Goal: Information Seeking & Learning: Learn about a topic

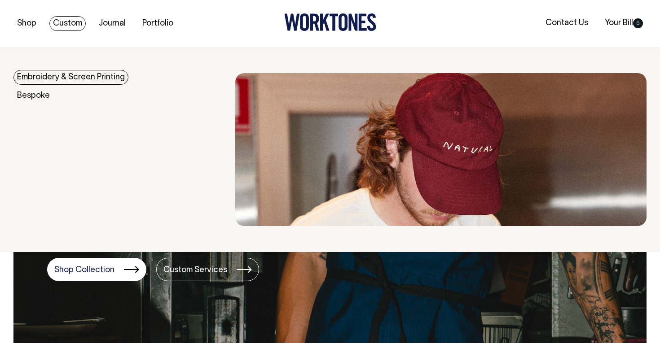
click at [68, 22] on link "Custom" at bounding box center [67, 23] width 36 height 15
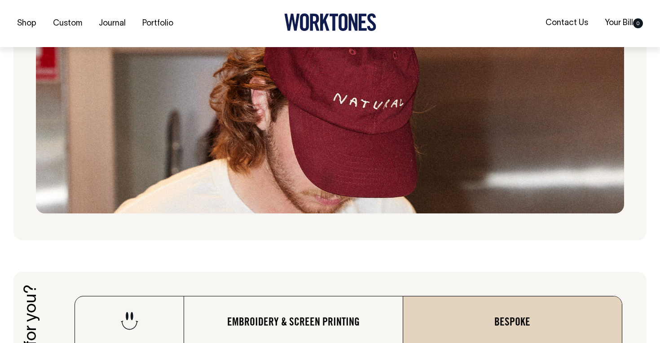
click at [310, 180] on img at bounding box center [330, 104] width 588 height 219
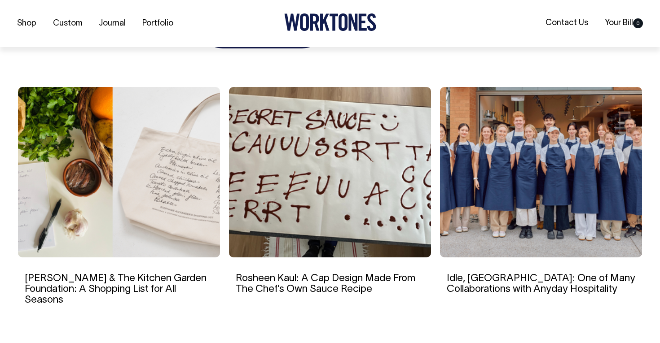
scroll to position [3358, 0]
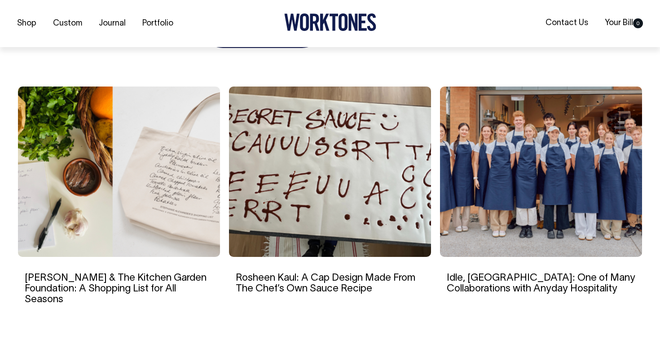
drag, startPoint x: 297, startPoint y: 258, endPoint x: 612, endPoint y: 78, distance: 362.6
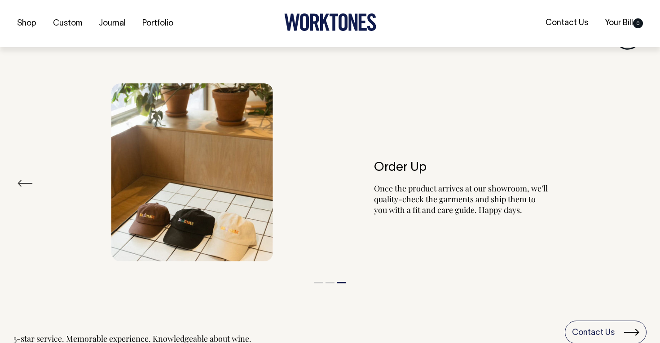
scroll to position [988, 0]
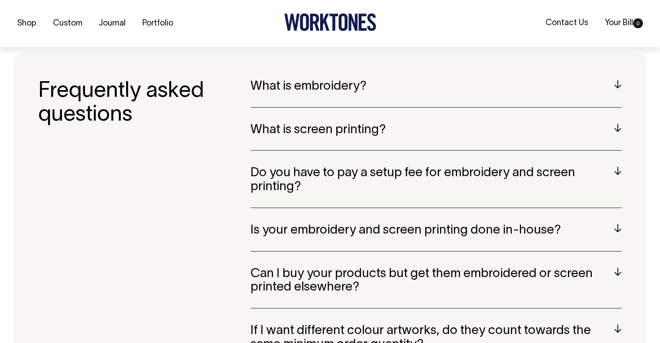
click at [357, 80] on h5 "What is embroidery?" at bounding box center [436, 87] width 371 height 14
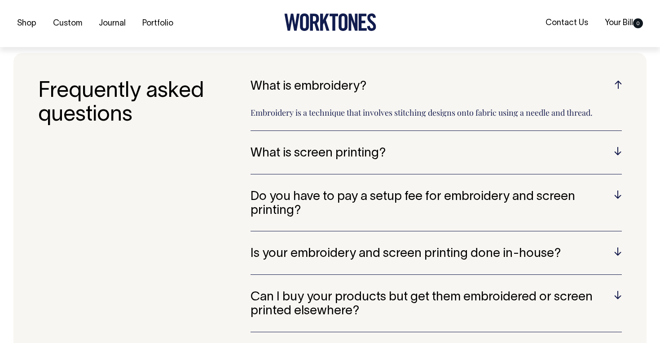
scroll to position [1734, 0]
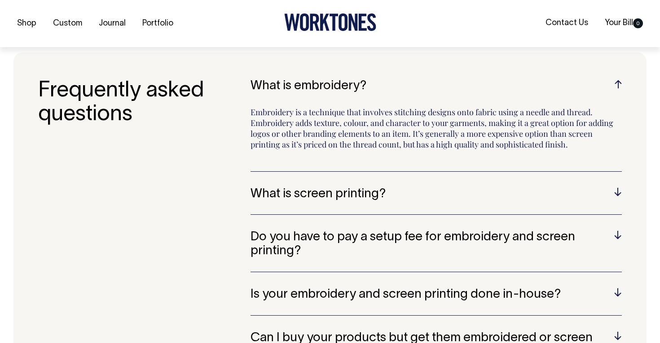
click at [357, 79] on h5 "What is embroidery?" at bounding box center [436, 86] width 371 height 14
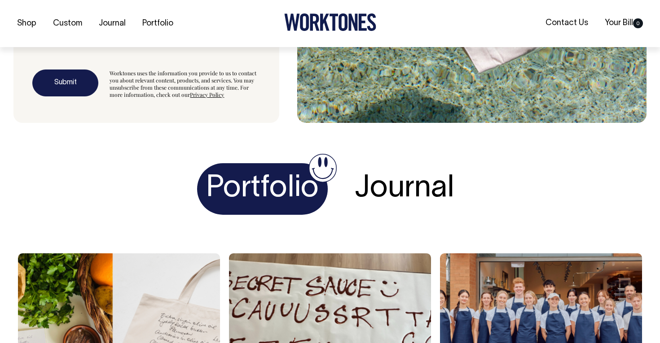
scroll to position [2544, 0]
click at [382, 179] on h4 "Journal" at bounding box center [405, 189] width 118 height 52
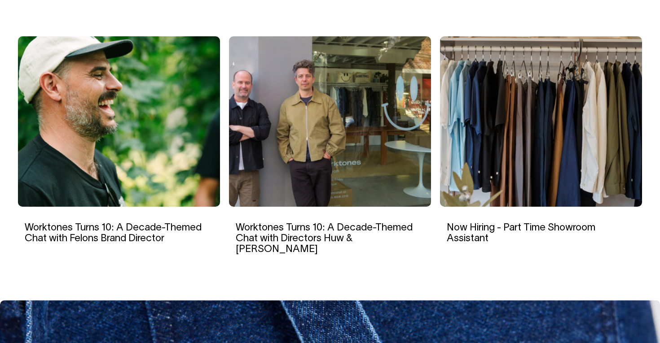
scroll to position [2760, 0]
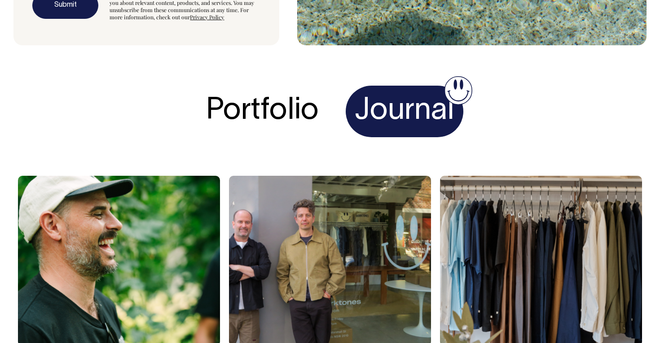
click at [277, 93] on h4 "Portfolio" at bounding box center [262, 112] width 131 height 52
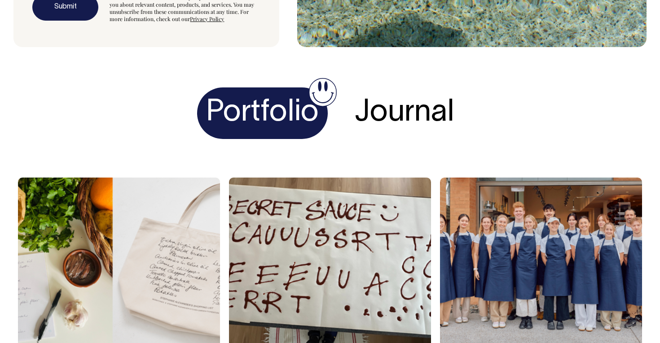
scroll to position [2619, 0]
click at [91, 230] on img at bounding box center [119, 263] width 202 height 171
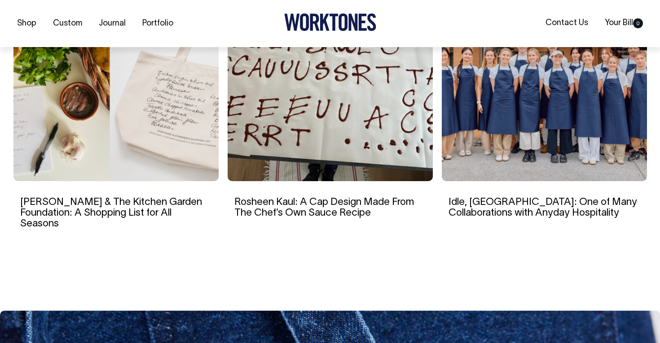
scroll to position [2966, 0]
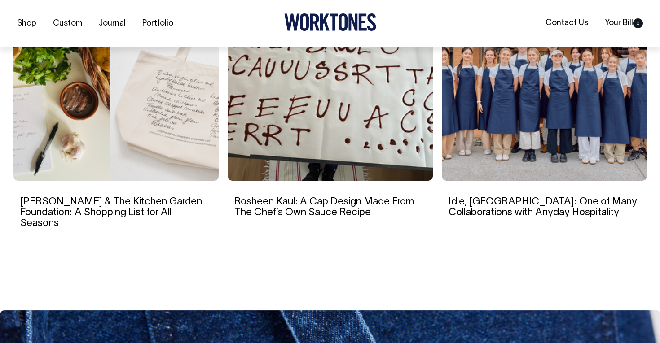
click at [334, 158] on img at bounding box center [330, 95] width 205 height 171
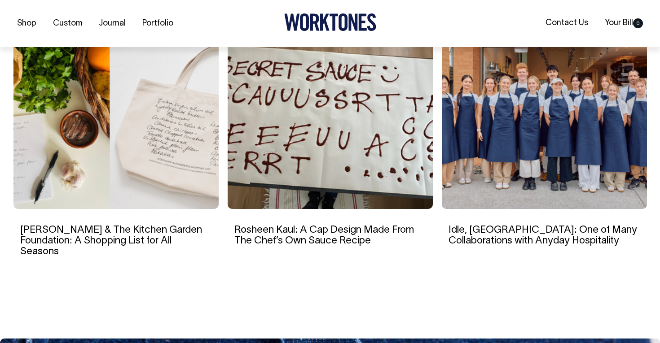
scroll to position [3357, 0]
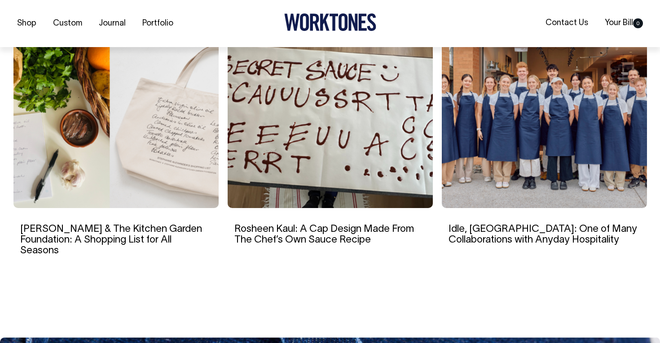
click at [576, 97] on img at bounding box center [544, 123] width 205 height 171
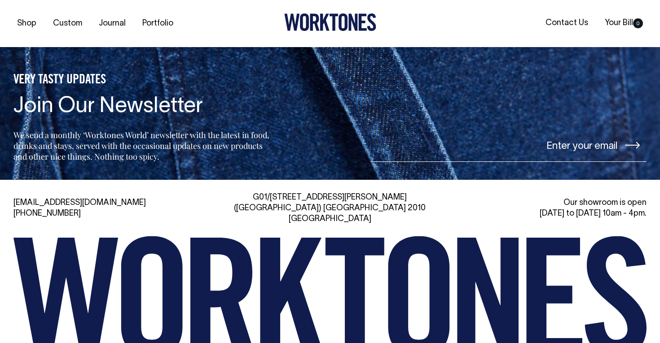
scroll to position [4441, 0]
